Goal: Transaction & Acquisition: Purchase product/service

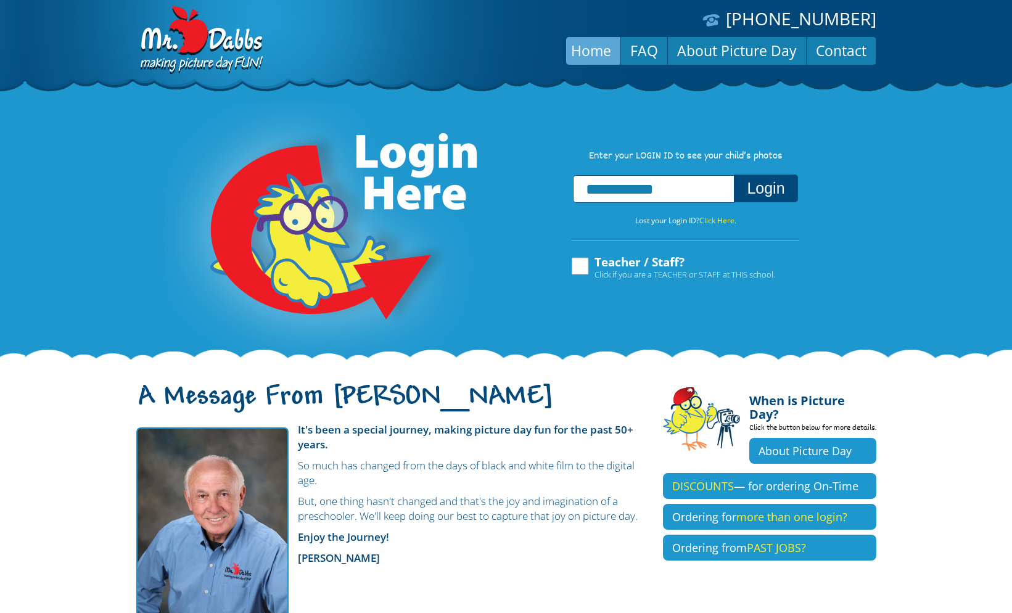
type input "**********"
click at [753, 196] on button "Login" at bounding box center [766, 189] width 64 height 28
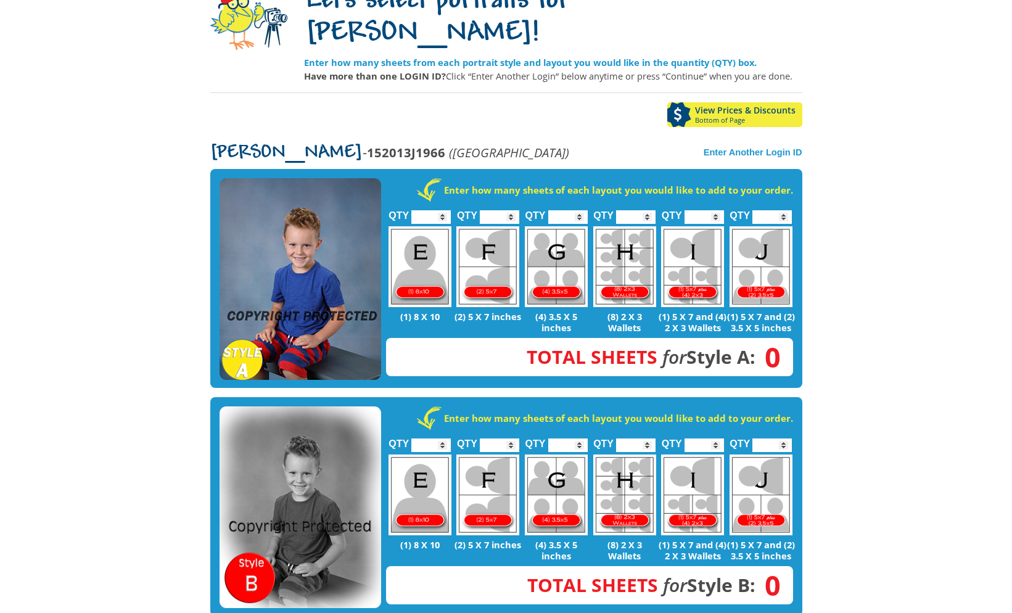
scroll to position [130, 0]
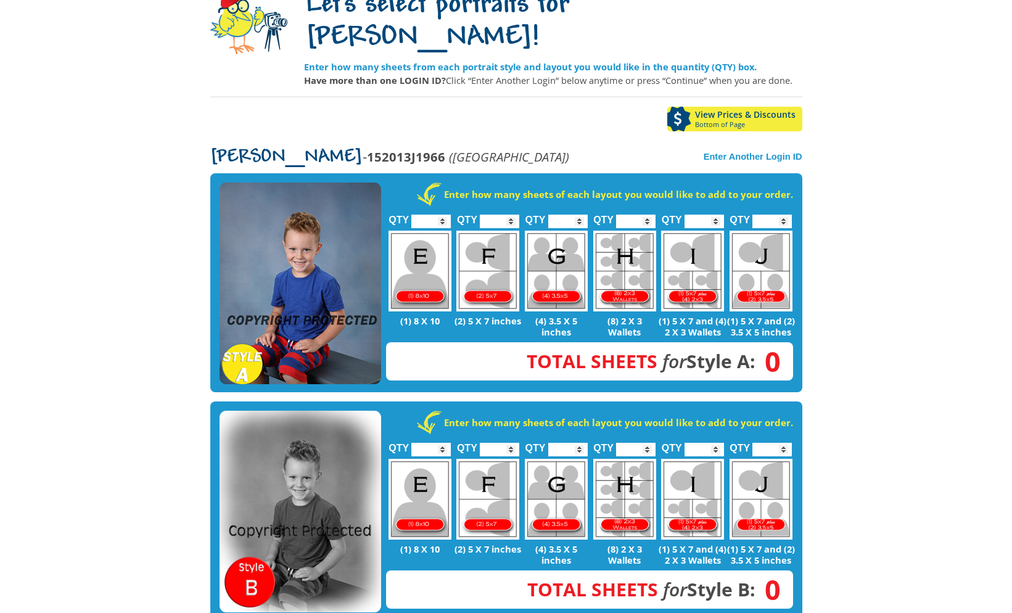
click at [315, 263] on img at bounding box center [301, 284] width 162 height 202
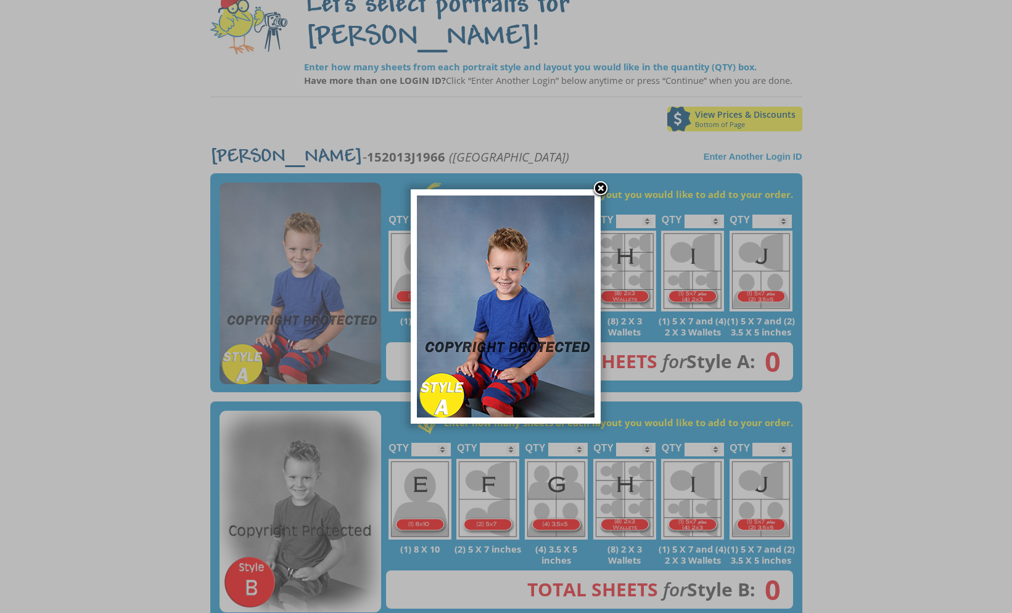
click at [600, 190] on link at bounding box center [600, 189] width 19 height 19
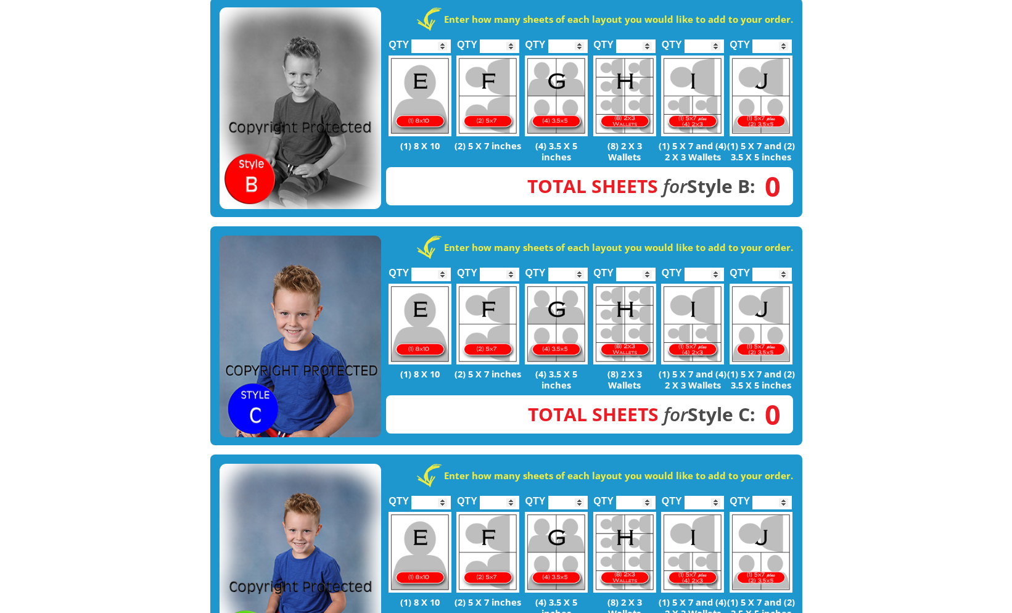
scroll to position [537, 0]
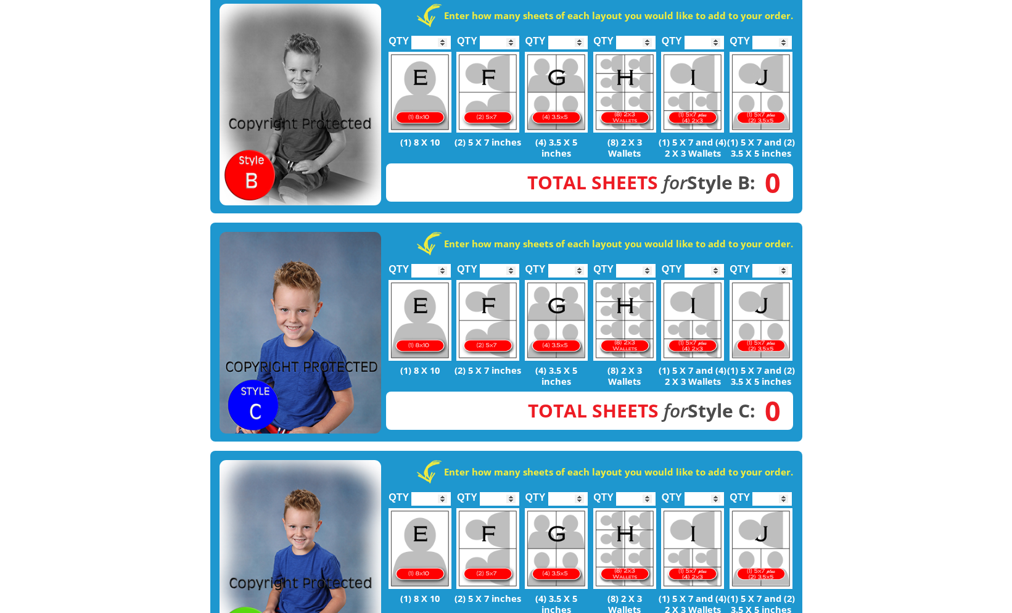
click at [317, 267] on img at bounding box center [301, 333] width 162 height 202
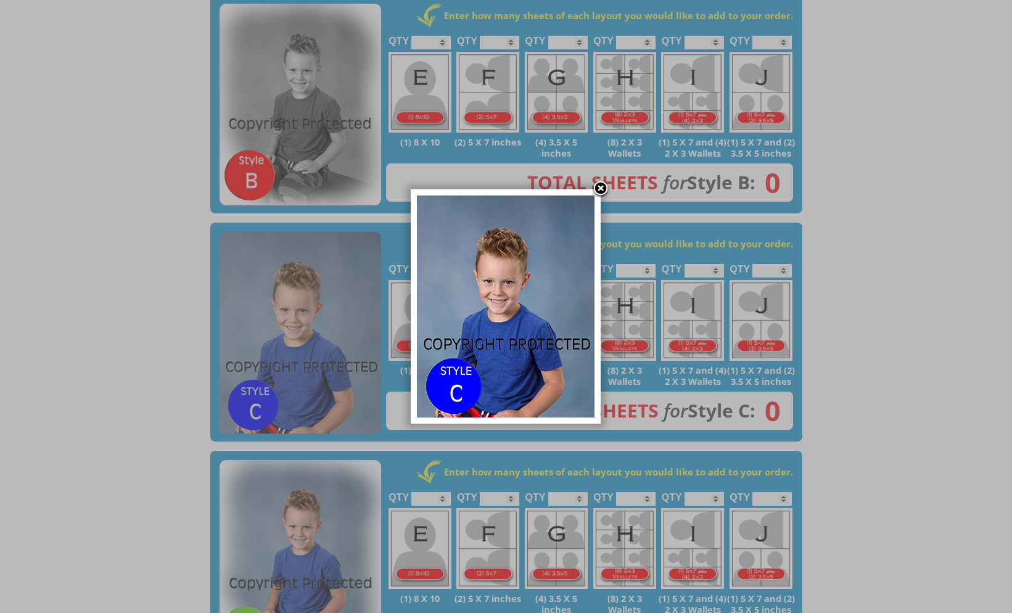
click at [601, 192] on link at bounding box center [600, 189] width 19 height 19
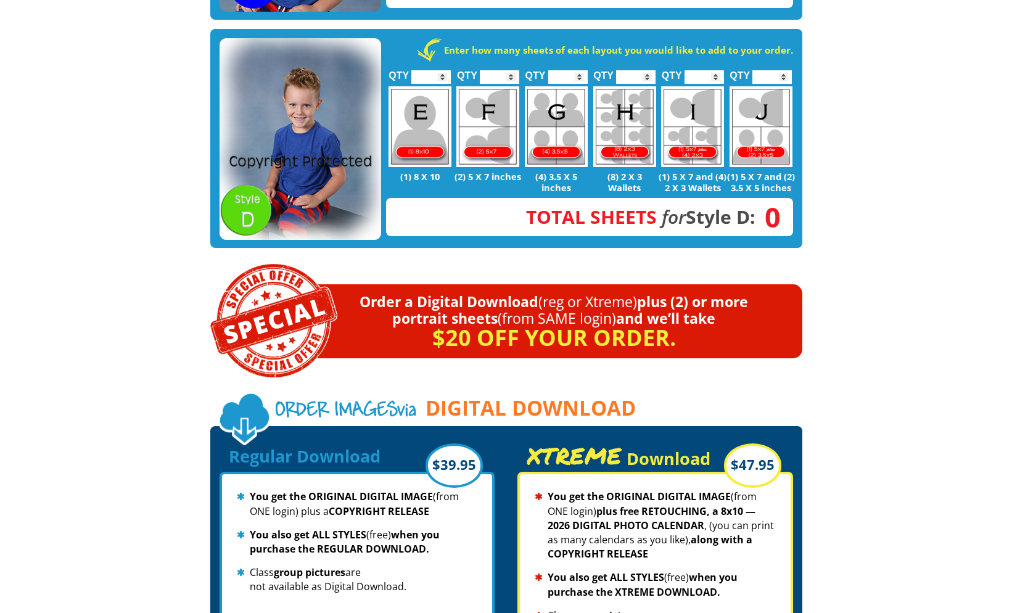
scroll to position [1121, 0]
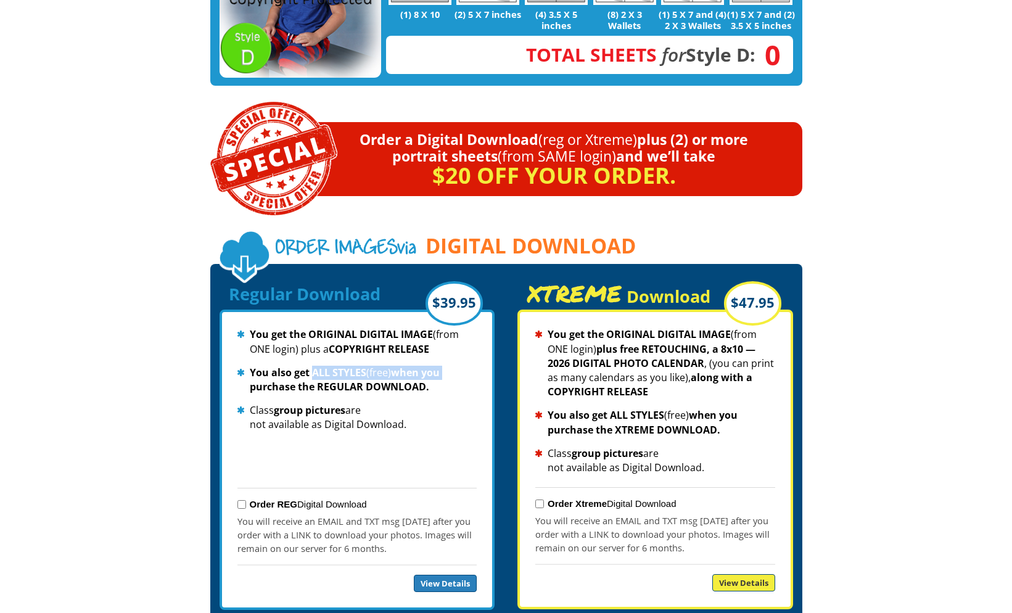
drag, startPoint x: 311, startPoint y: 347, endPoint x: 450, endPoint y: 348, distance: 138.8
click at [450, 366] on li "You also get ALL STYLES (free) when you purchase the REGULAR DOWNLOAD." at bounding box center [356, 380] width 239 height 28
click at [437, 366] on li "You also get ALL STYLES (free) when you purchase the REGULAR DOWNLOAD." at bounding box center [356, 380] width 239 height 28
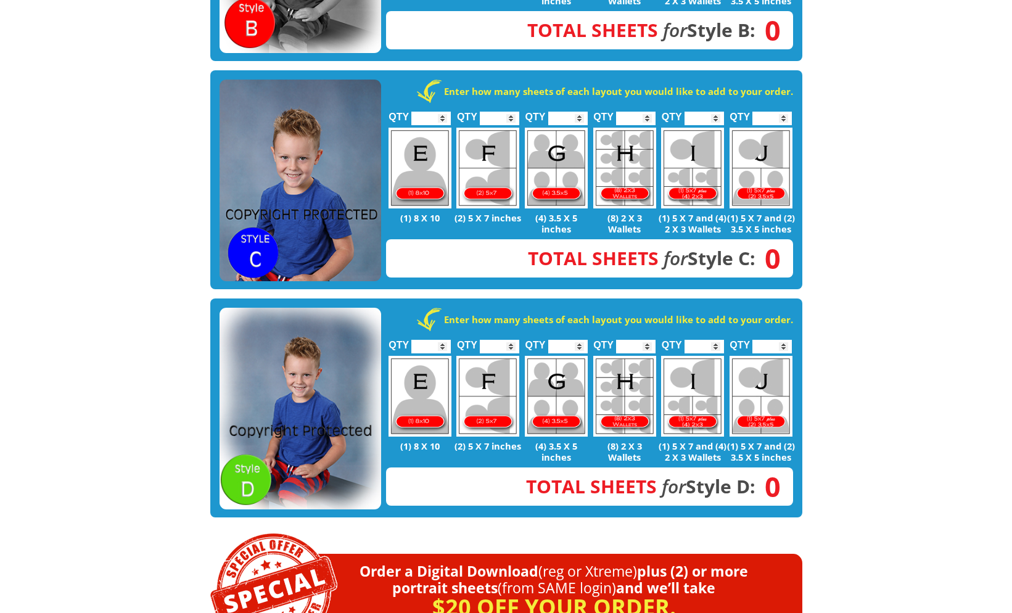
scroll to position [705, 0]
